Goal: Information Seeking & Learning: Learn about a topic

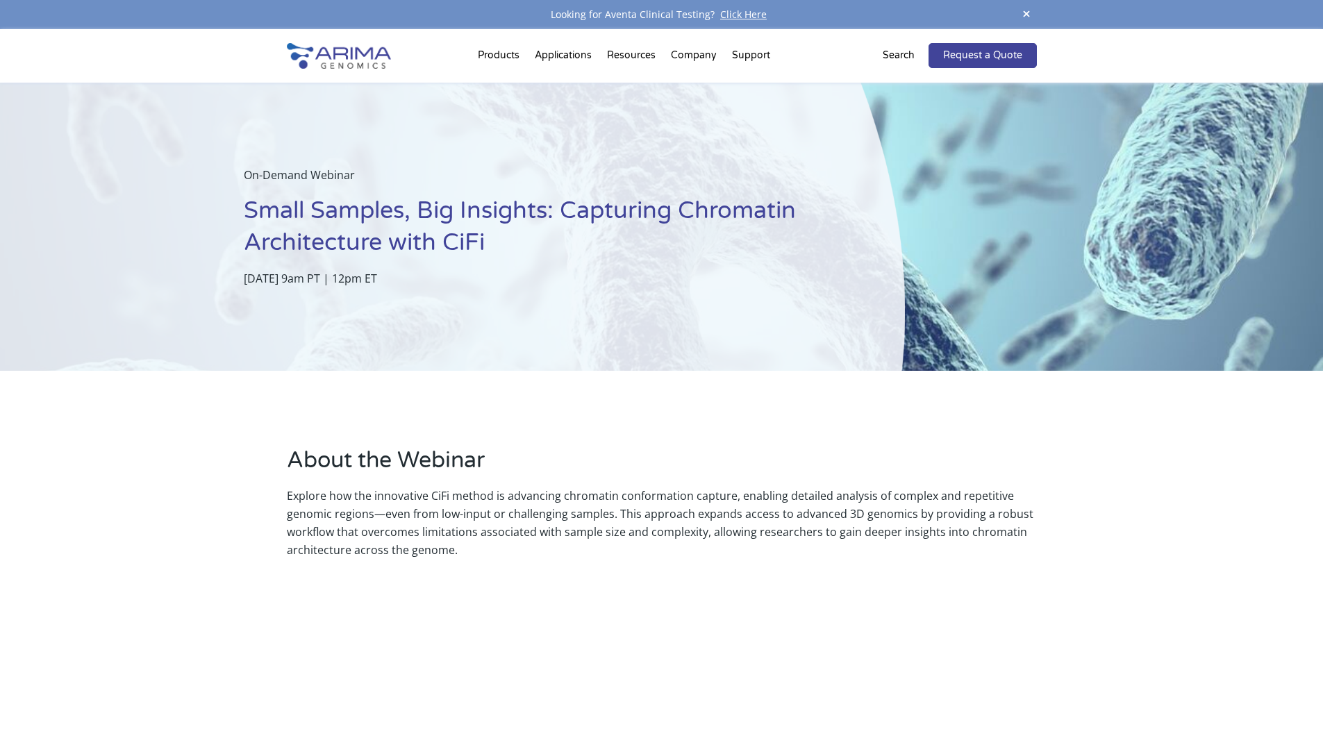
click at [894, 51] on p "Search" at bounding box center [898, 56] width 32 height 18
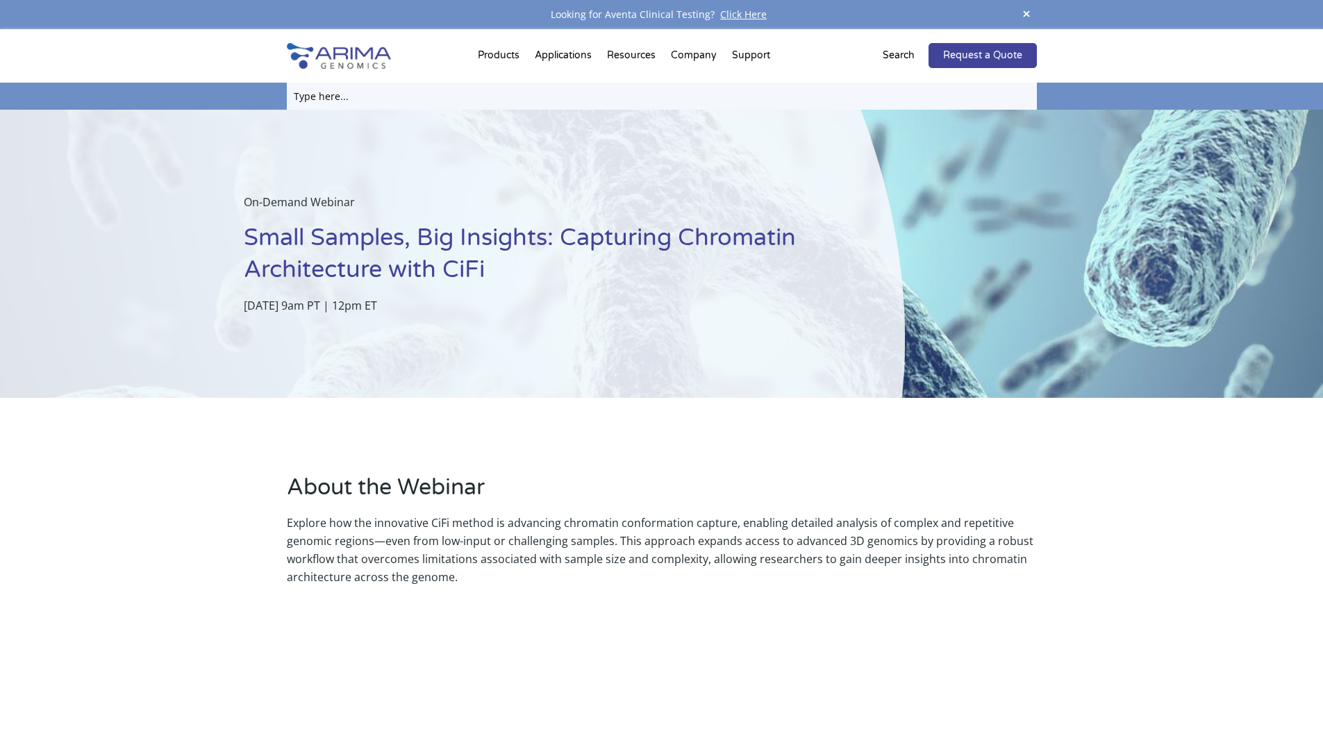
click at [384, 106] on input "text" at bounding box center [662, 96] width 750 height 27
type input "indexes"
click input "Search" at bounding box center [0, 0] width 0 height 0
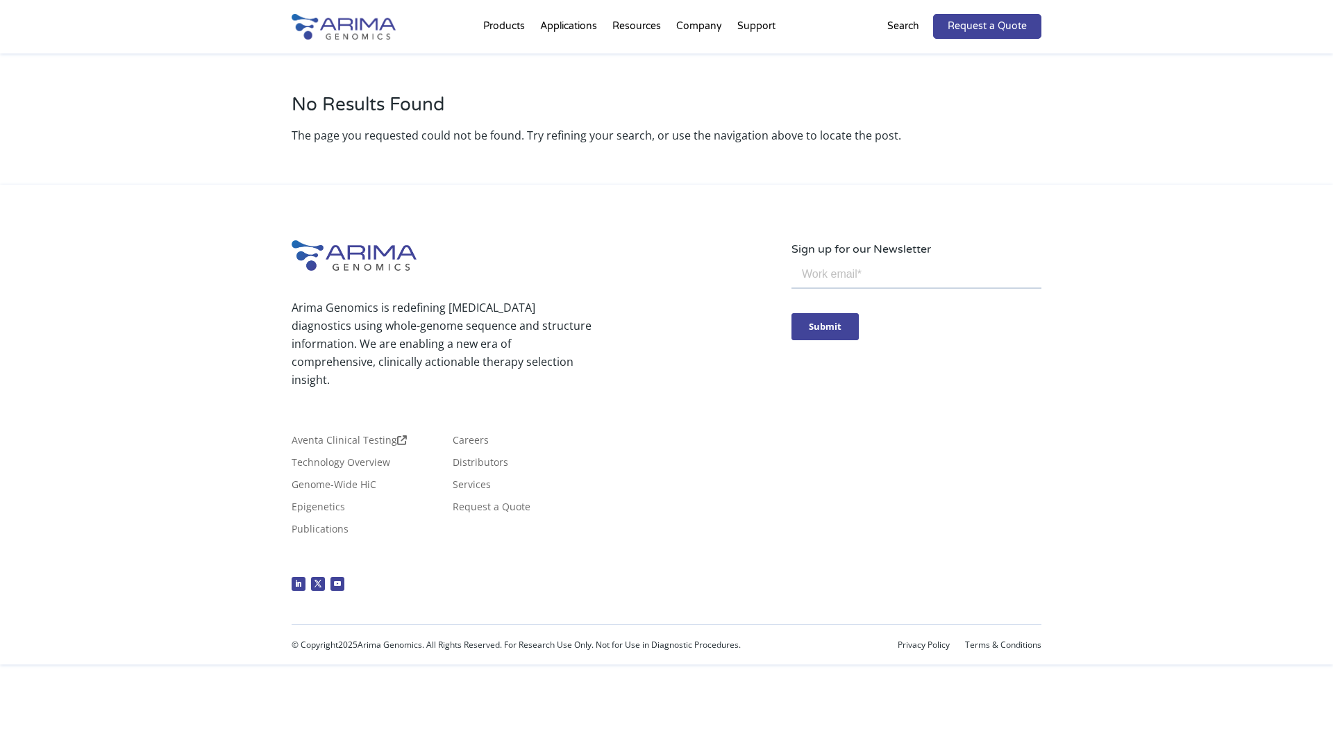
click at [434, 245] on div "Arima Genomics is redefining cancer diagnostics using whole-genome sequence and…" at bounding box center [542, 419] width 500 height 358
click at [320, 167] on div "No Results Found The page you requested could not be found. Try refining your s…" at bounding box center [667, 118] width 750 height 131
click at [224, 296] on div "Arima Genomics is redefining cancer diagnostics using whole-genome sequence and…" at bounding box center [666, 425] width 1333 height 480
click at [903, 19] on p "Search" at bounding box center [903, 26] width 32 height 18
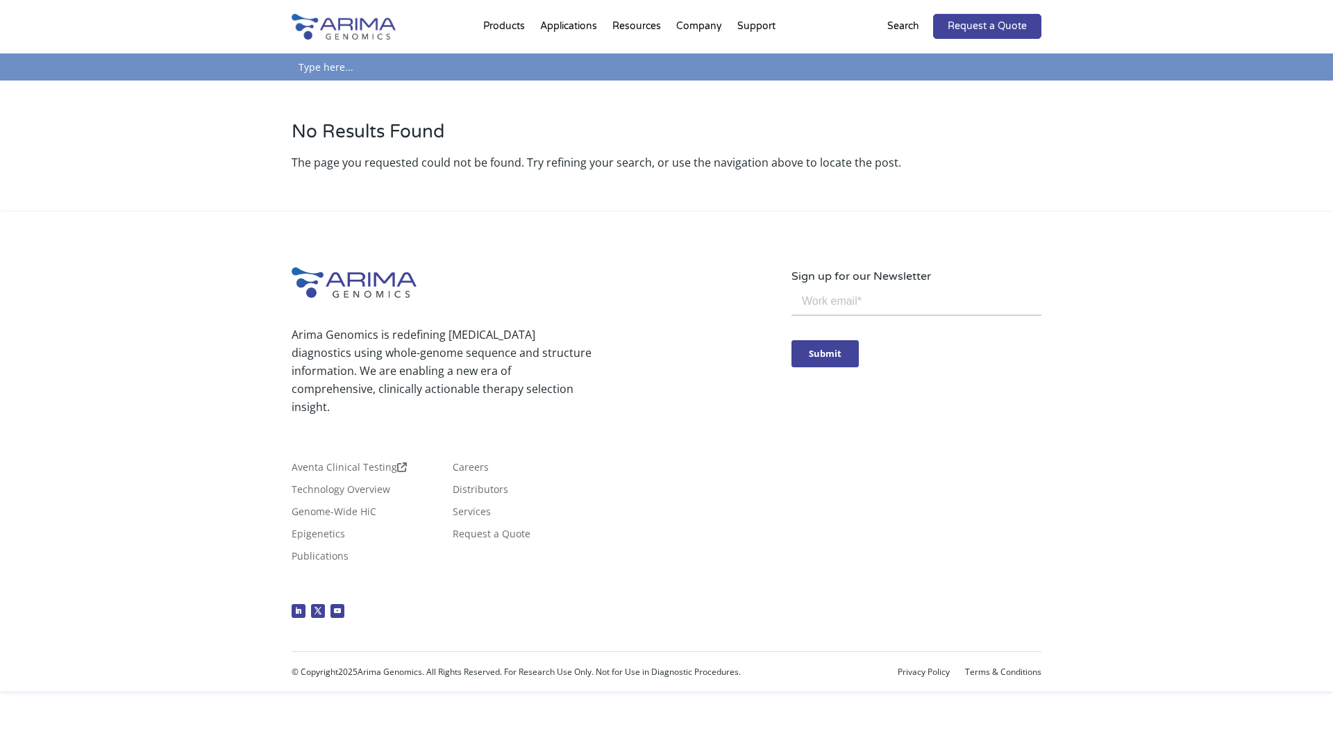
click at [669, 61] on input "text" at bounding box center [667, 66] width 750 height 27
type input "sequence"
click input "Search" at bounding box center [0, 0] width 0 height 0
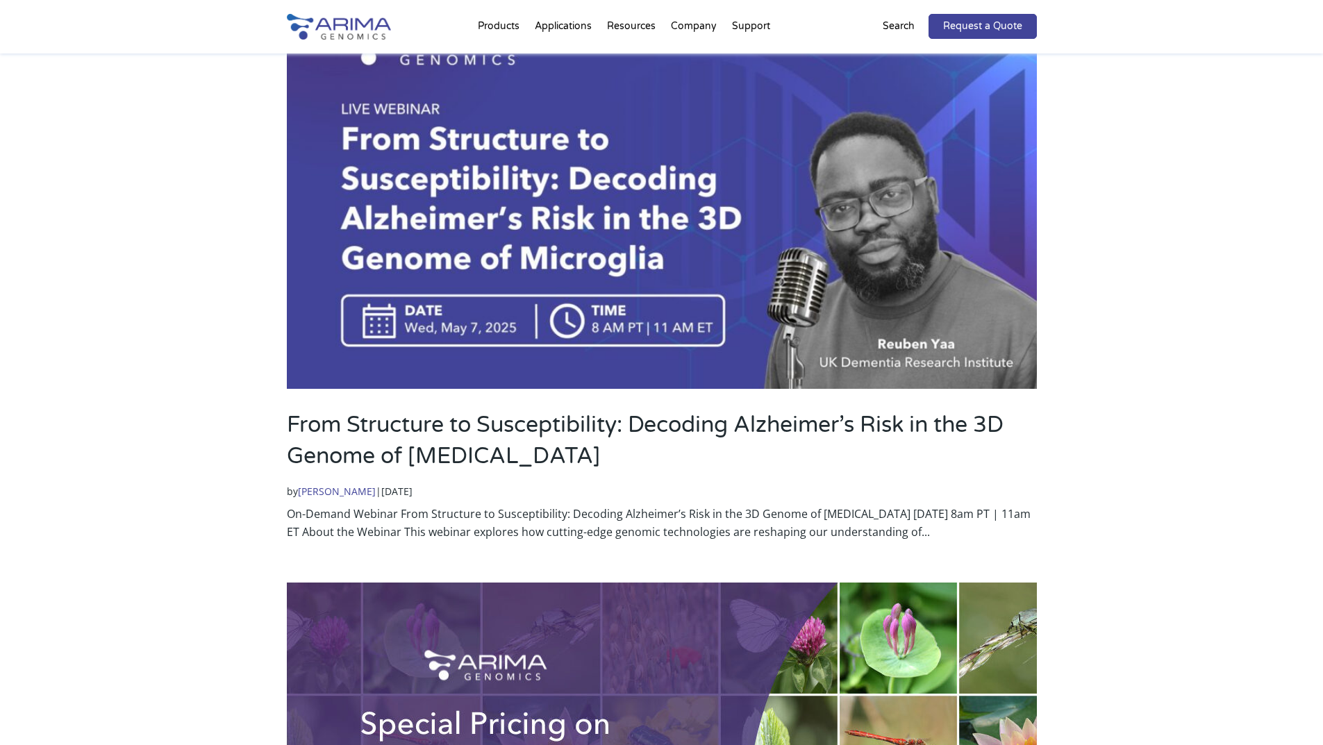
scroll to position [775, 0]
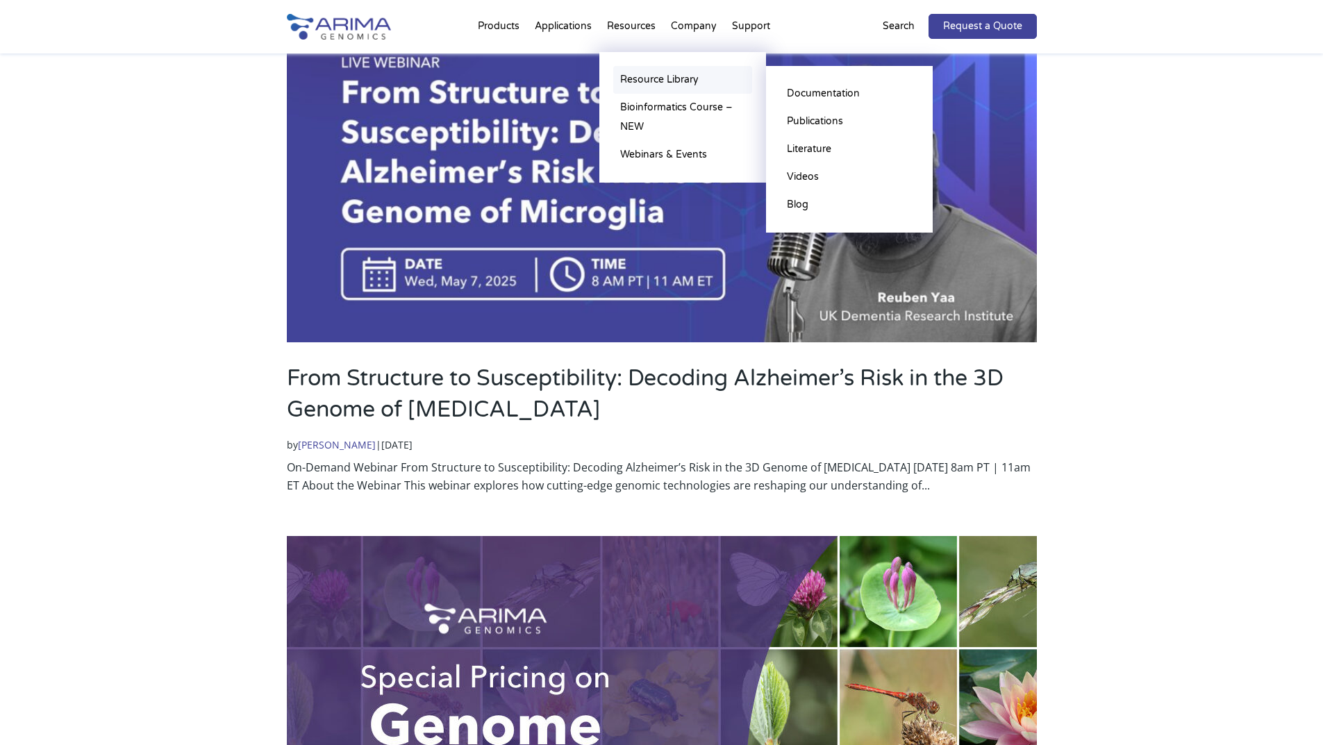
click at [676, 73] on link "Resource Library" at bounding box center [682, 80] width 139 height 28
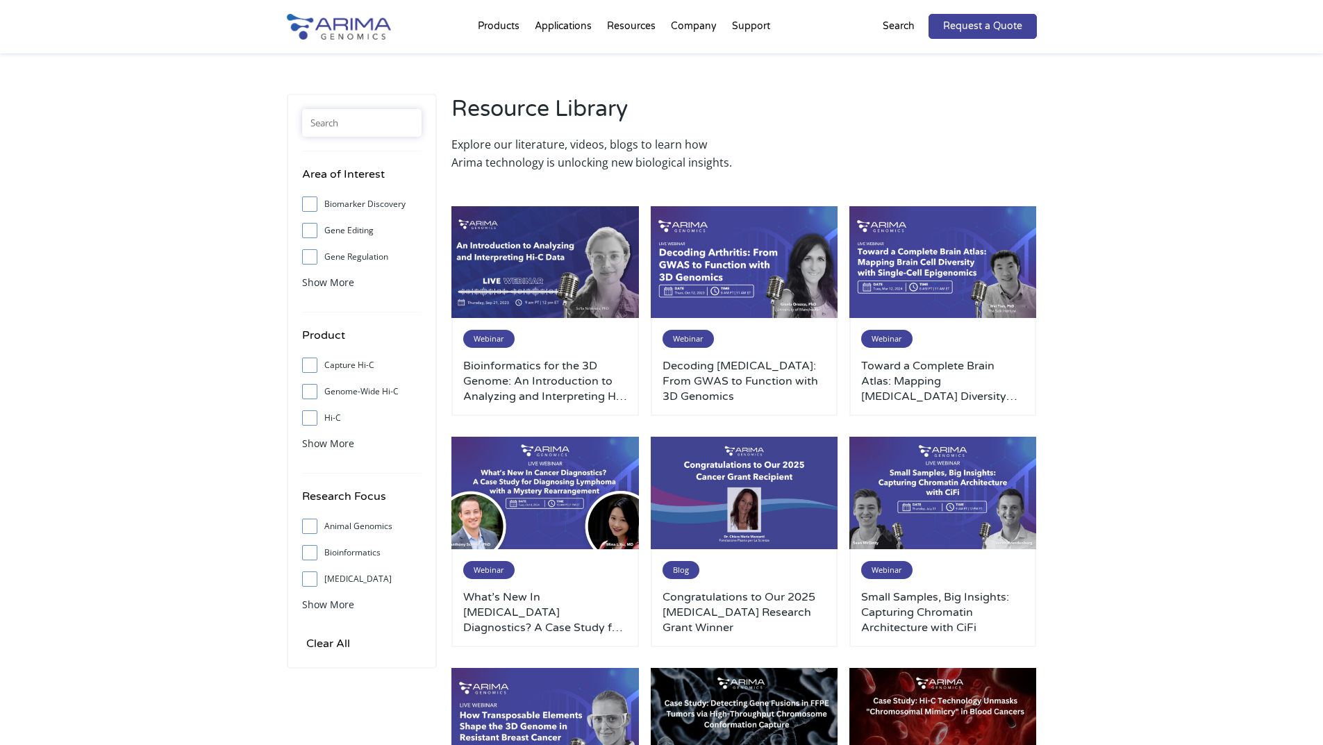
click at [419, 133] on input "text" at bounding box center [361, 123] width 119 height 28
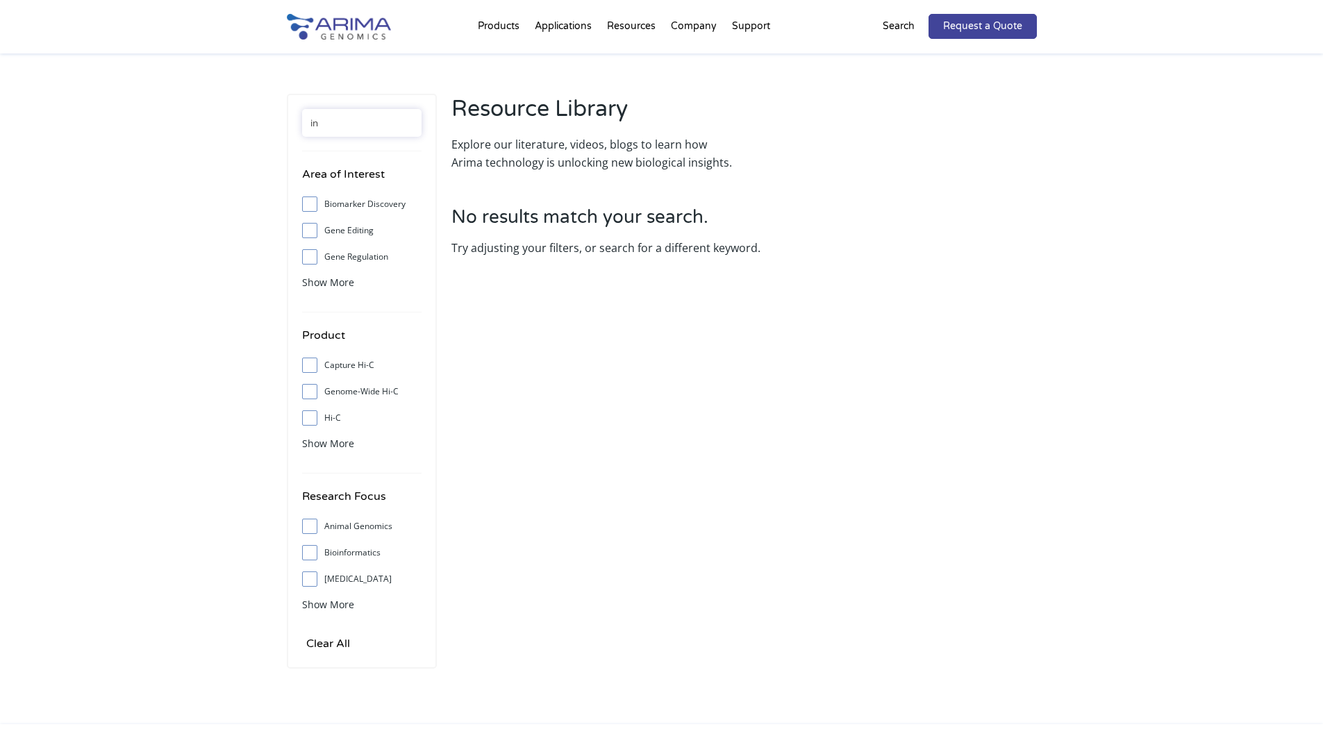
type input "i"
